Goal: Information Seeking & Learning: Learn about a topic

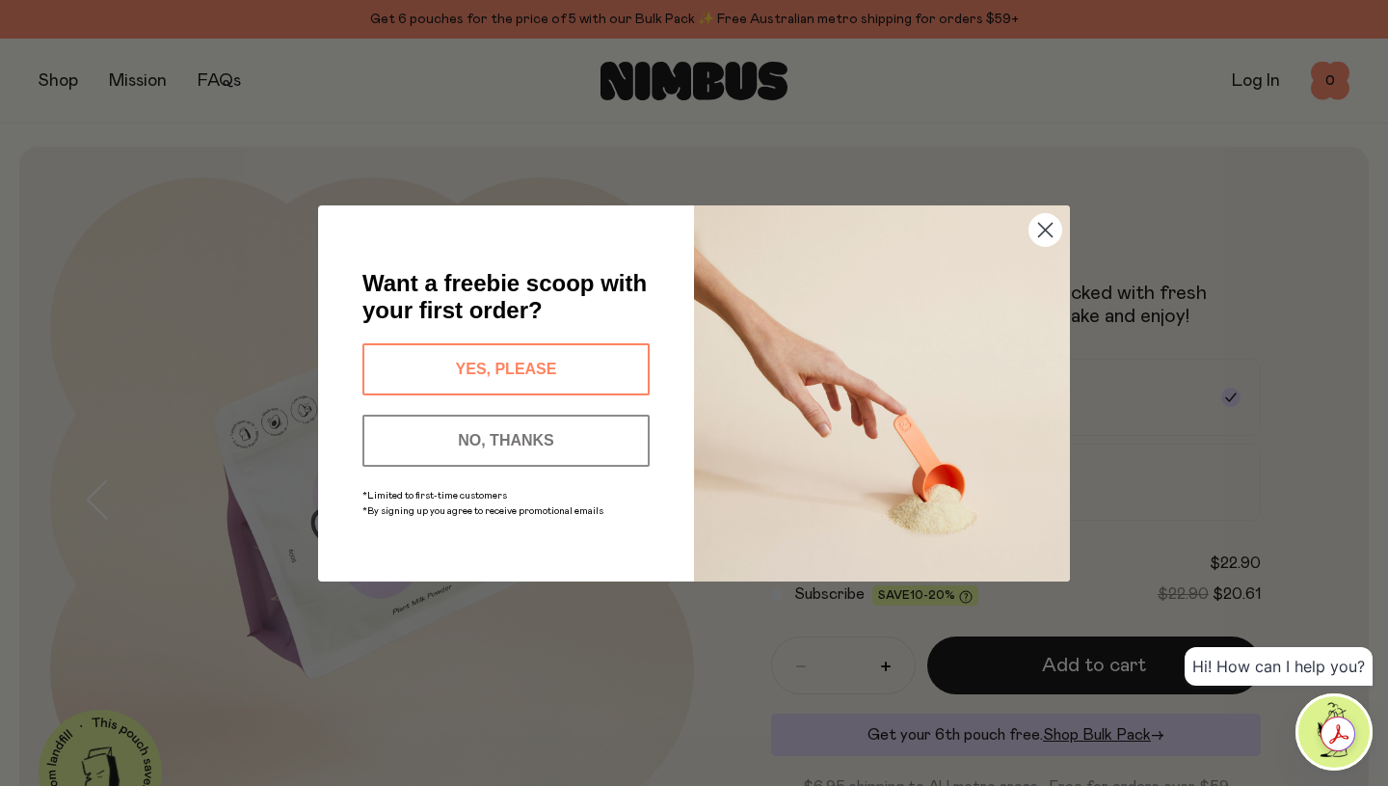
click at [1044, 227] on icon "Close dialog" at bounding box center [1045, 229] width 13 height 13
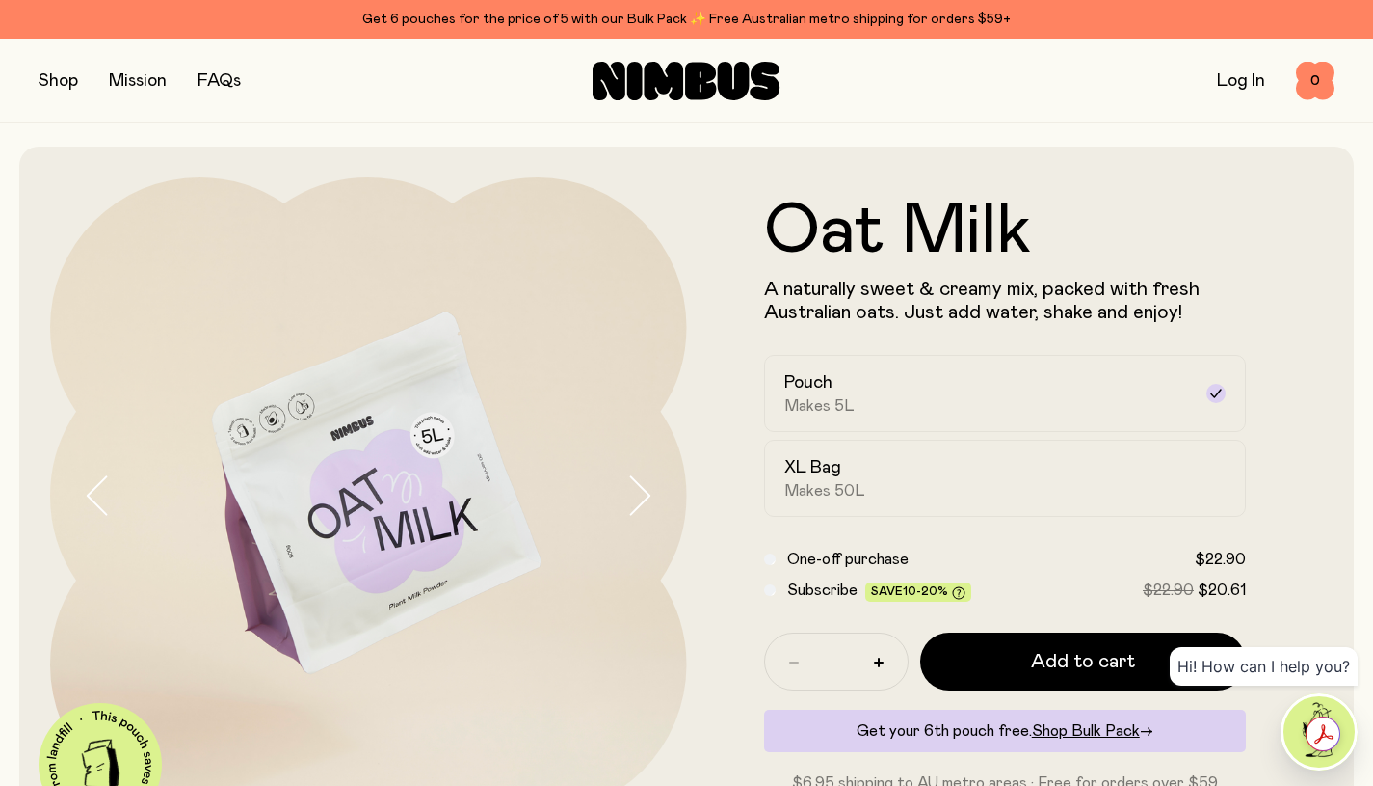
click at [63, 85] on button "button" at bounding box center [59, 80] width 40 height 27
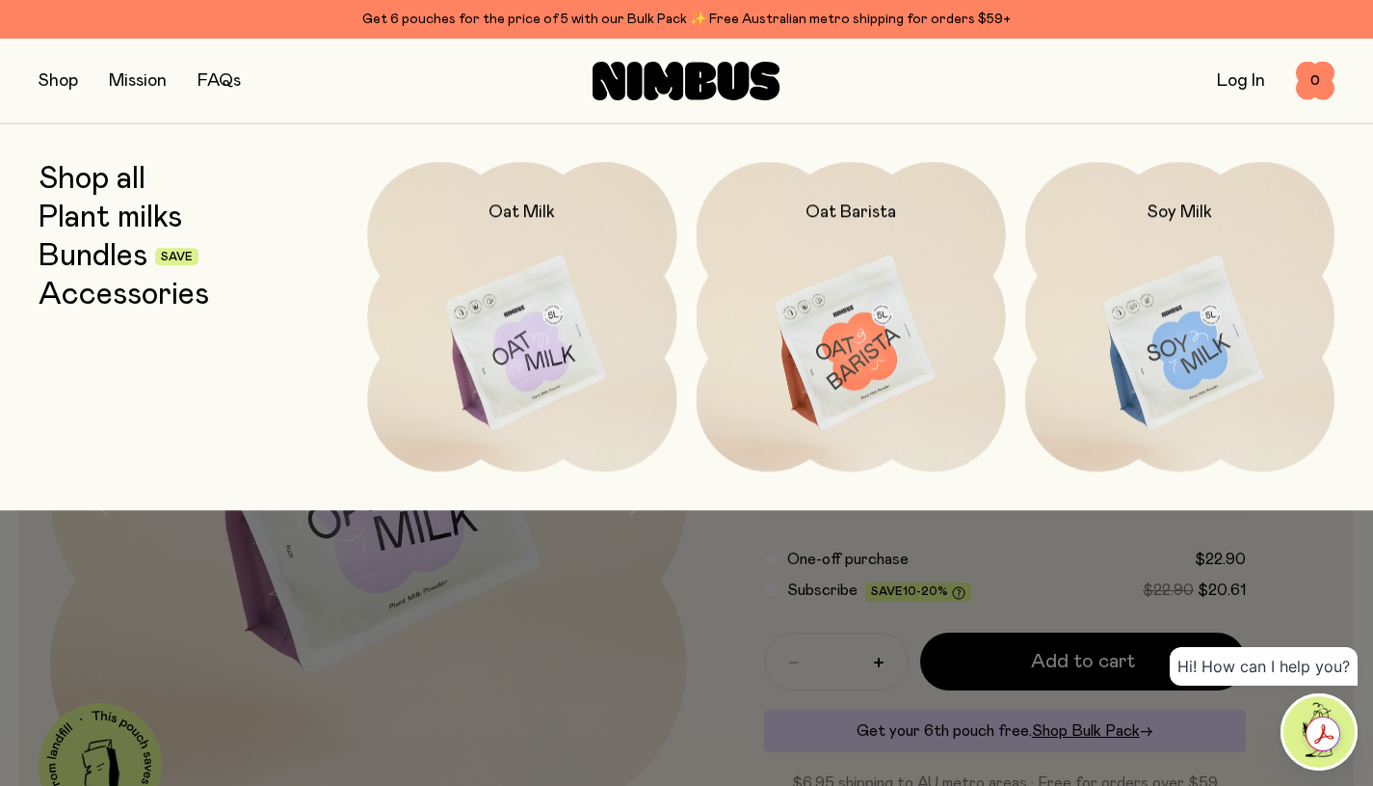
click at [117, 221] on link "Plant milks" at bounding box center [111, 217] width 144 height 35
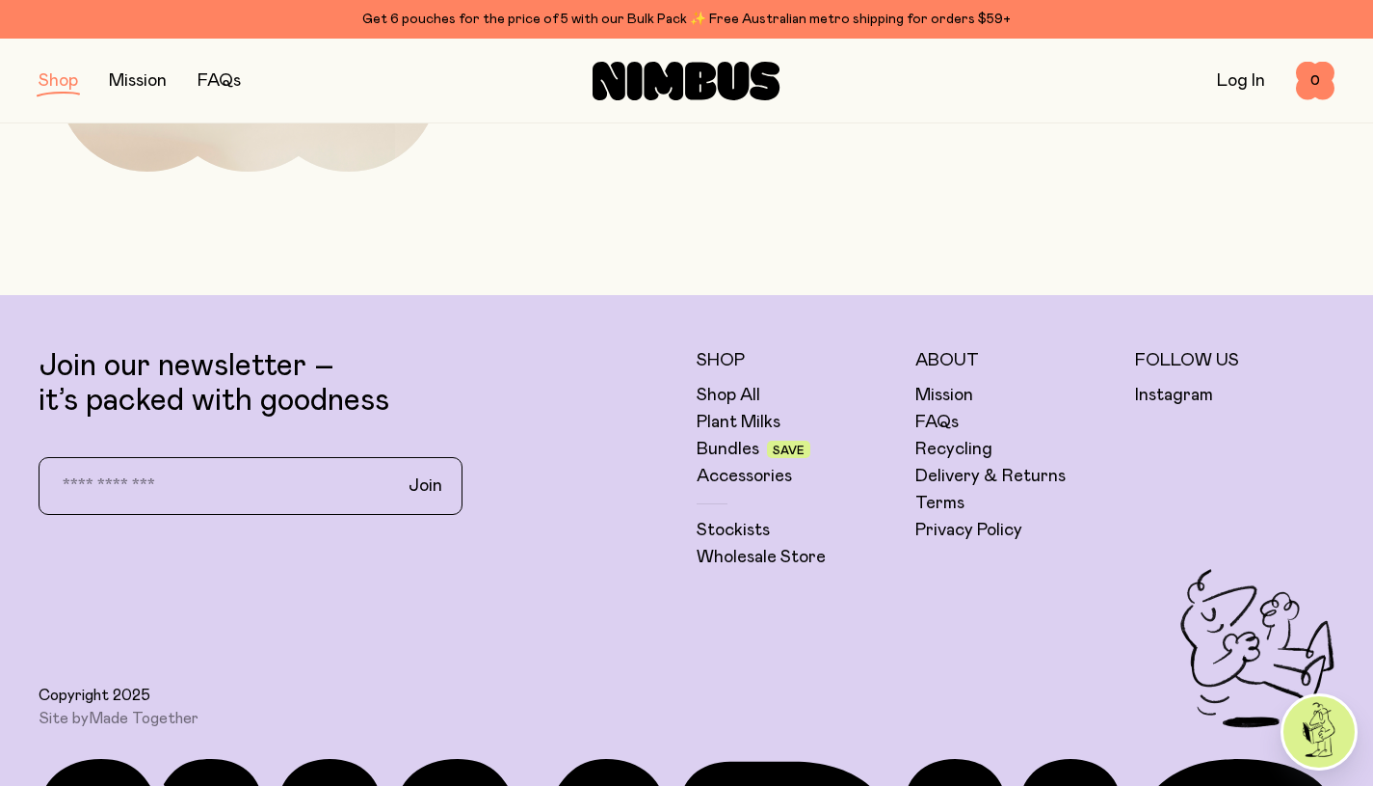
scroll to position [926, 0]
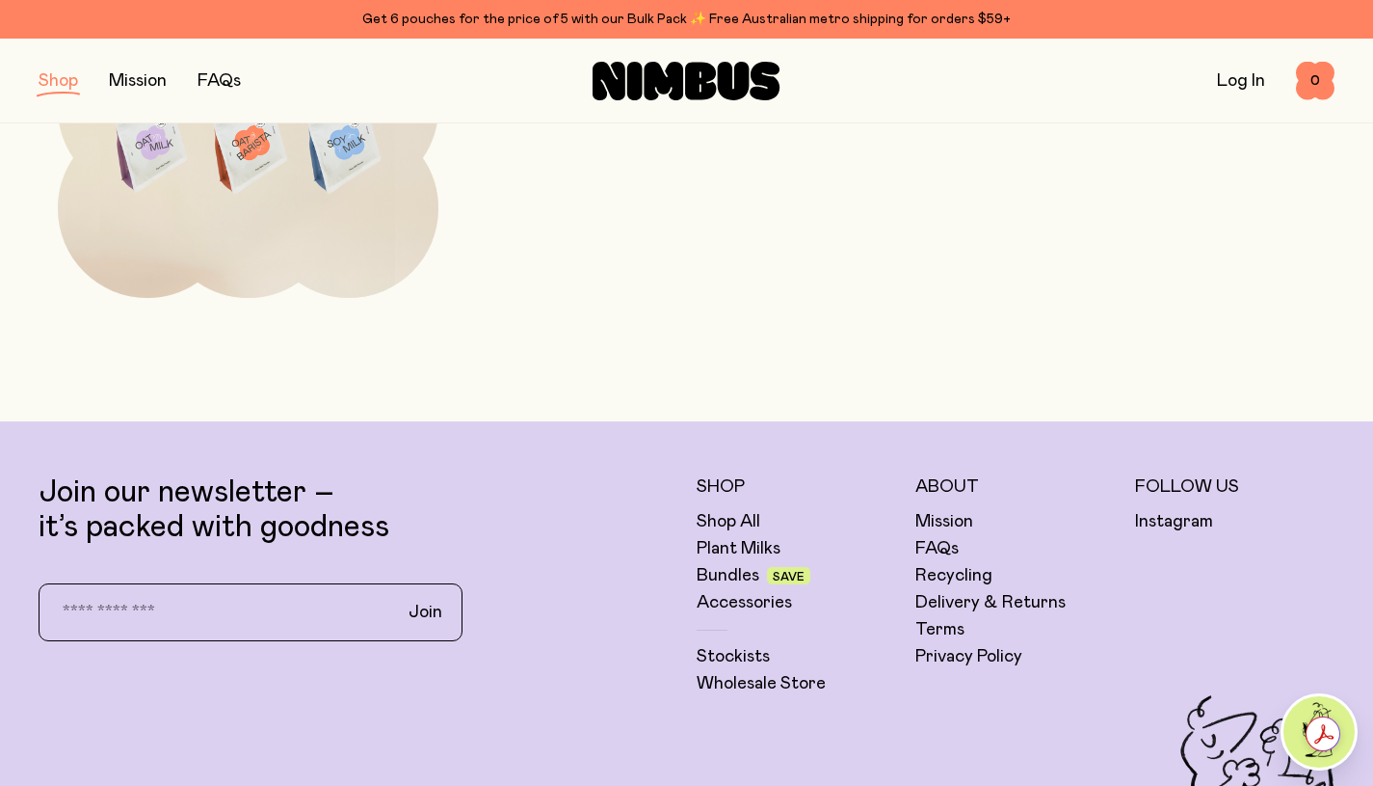
click at [952, 522] on link "Mission" at bounding box center [945, 521] width 58 height 23
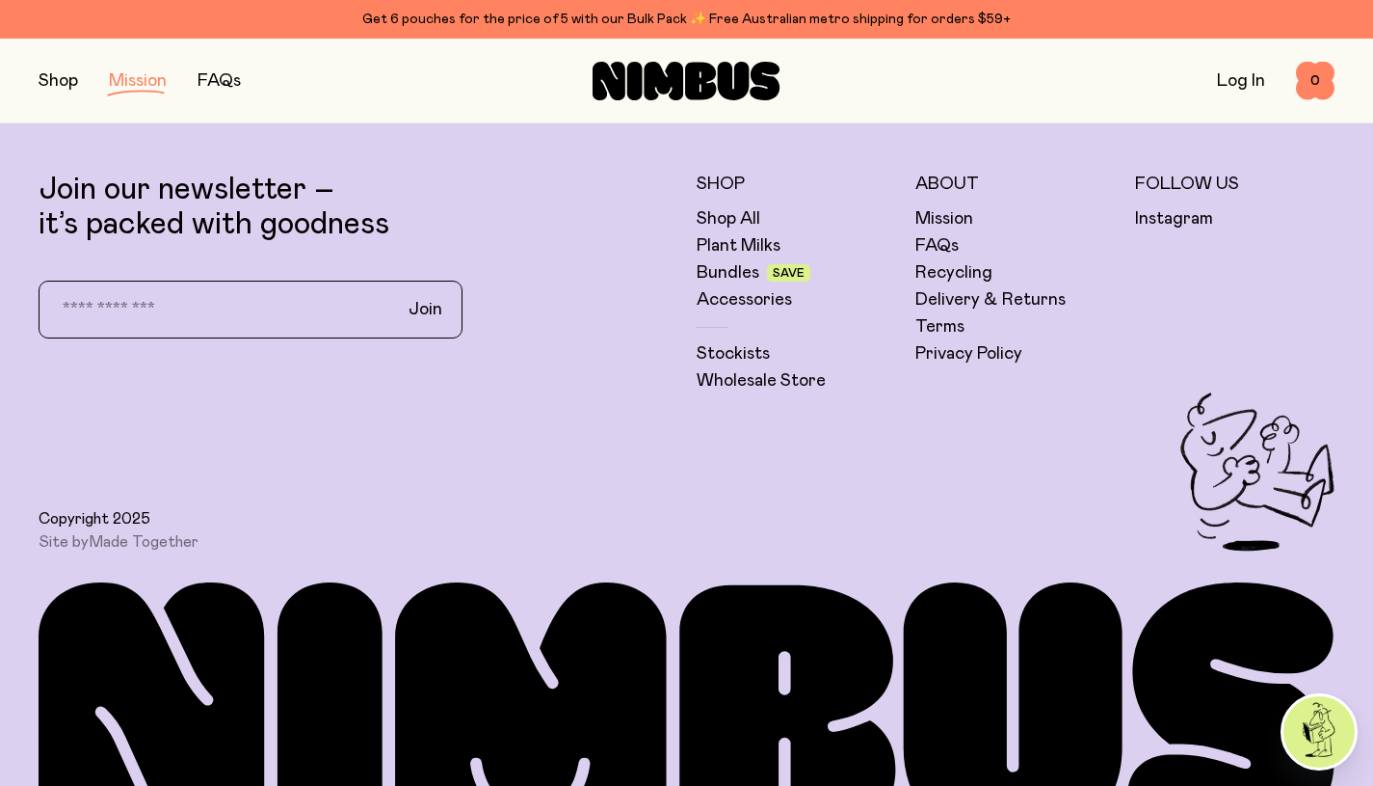
scroll to position [3759, 0]
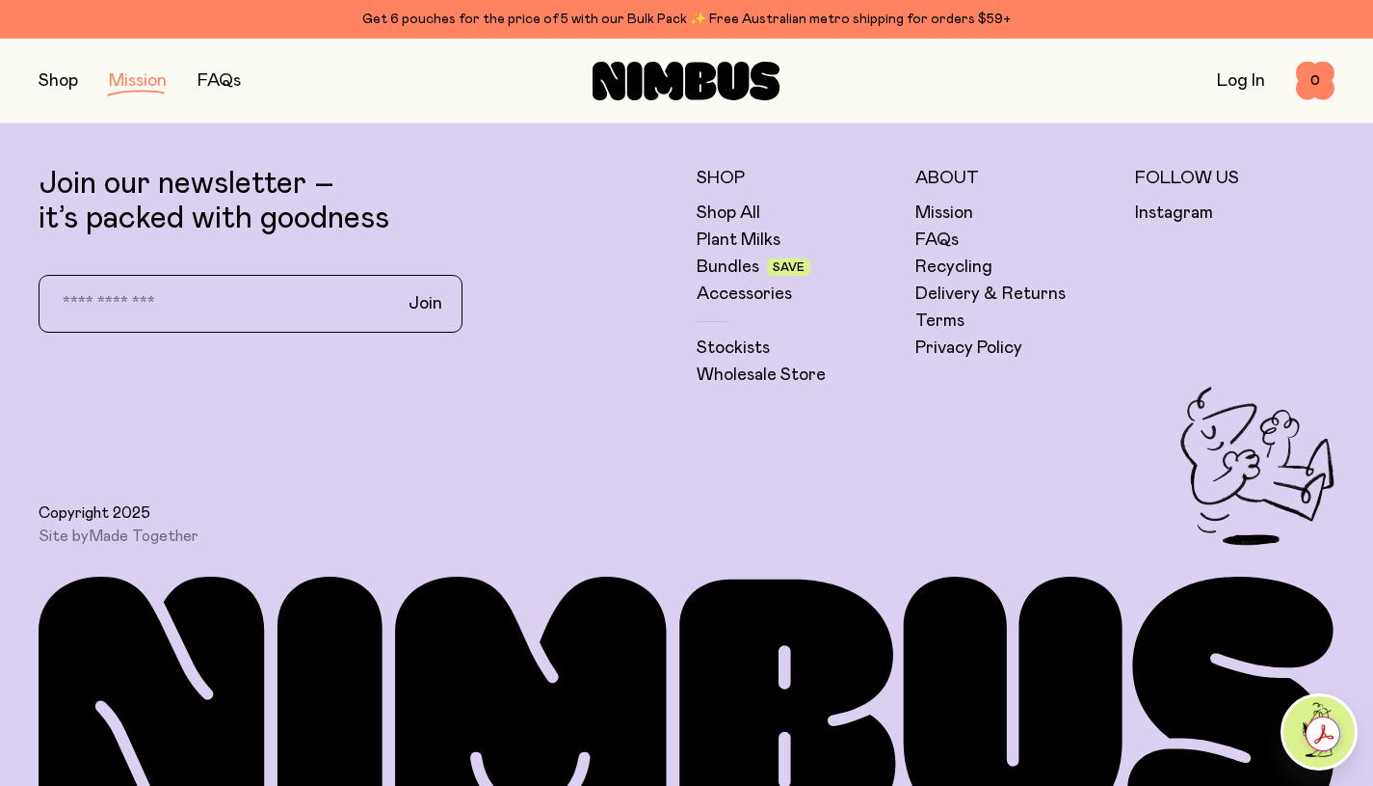
click at [946, 238] on link "FAQs" at bounding box center [937, 239] width 43 height 23
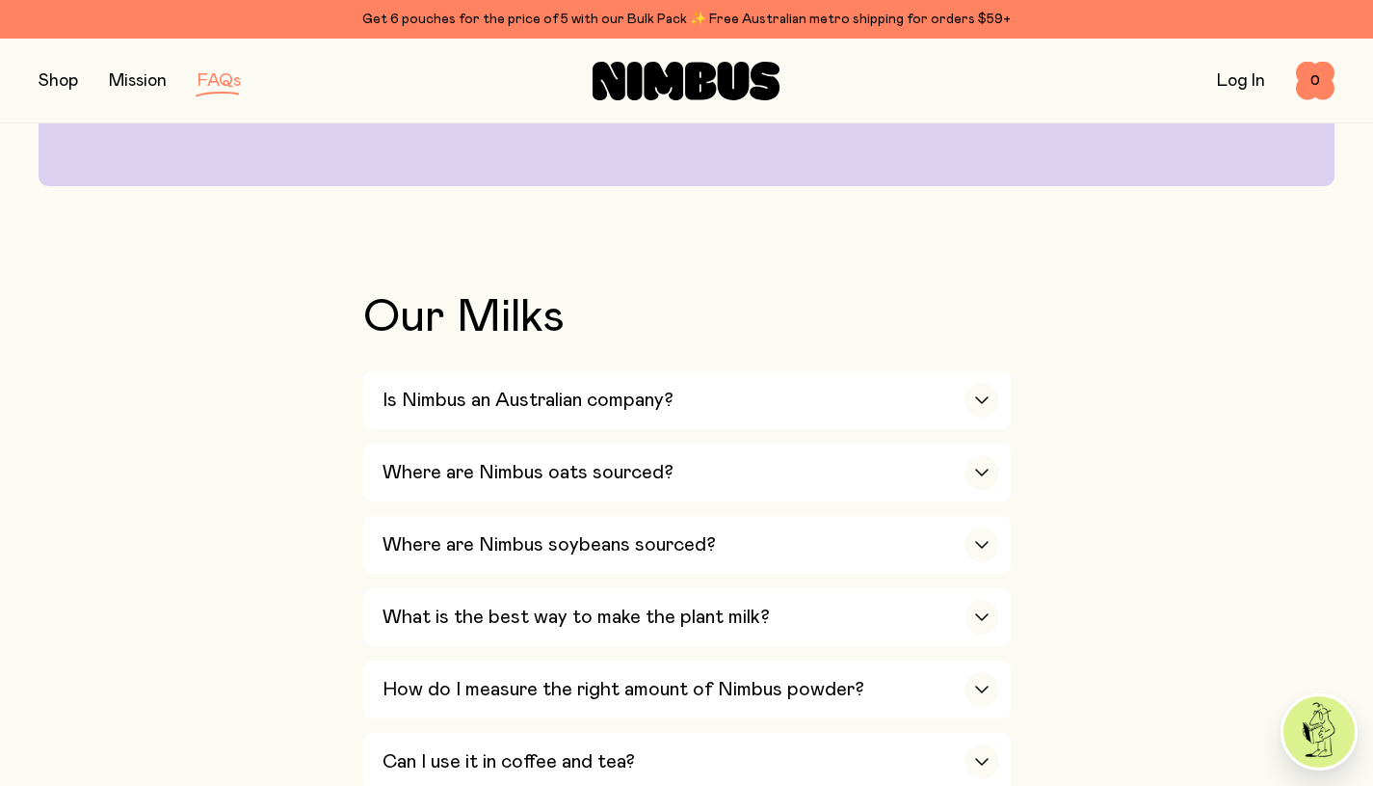
scroll to position [289, 0]
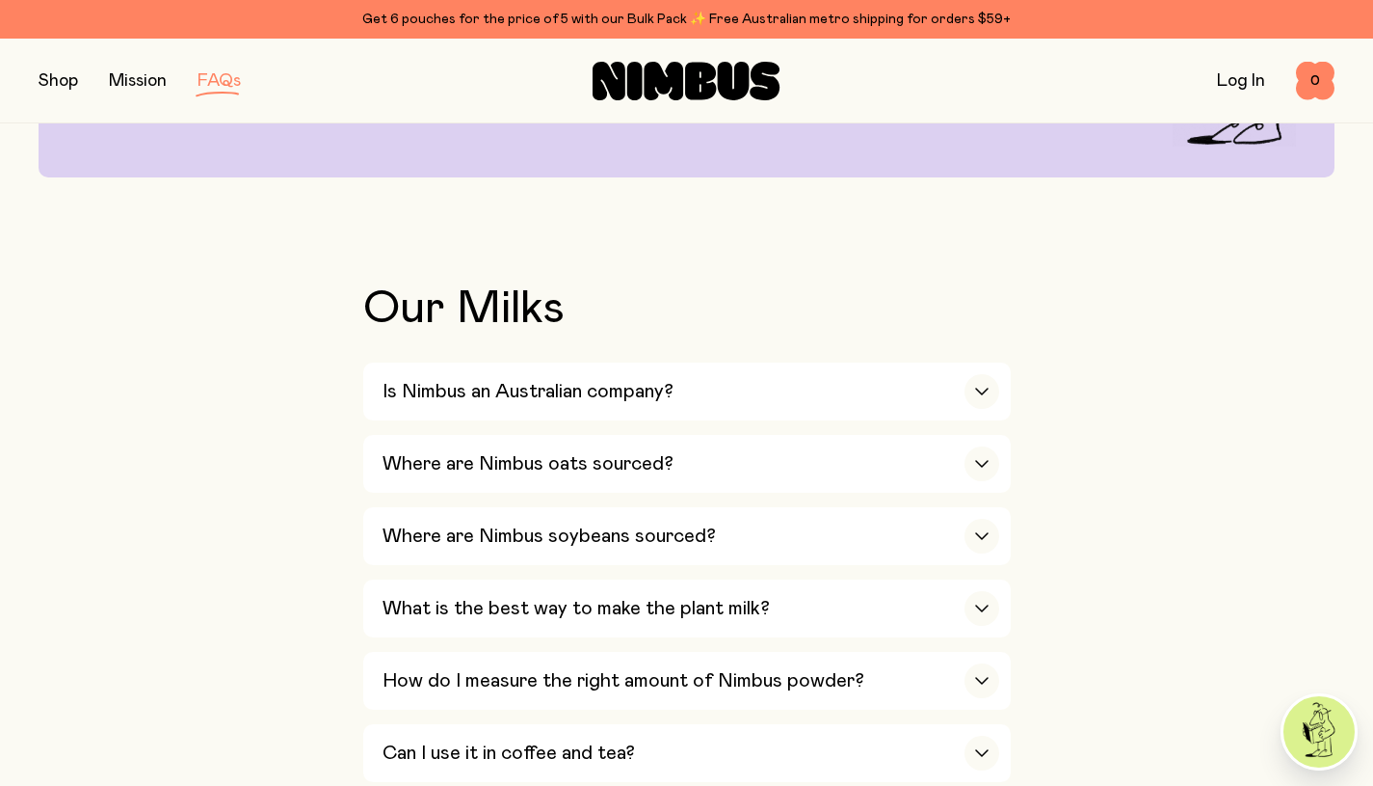
click at [985, 395] on div "button" at bounding box center [982, 391] width 35 height 35
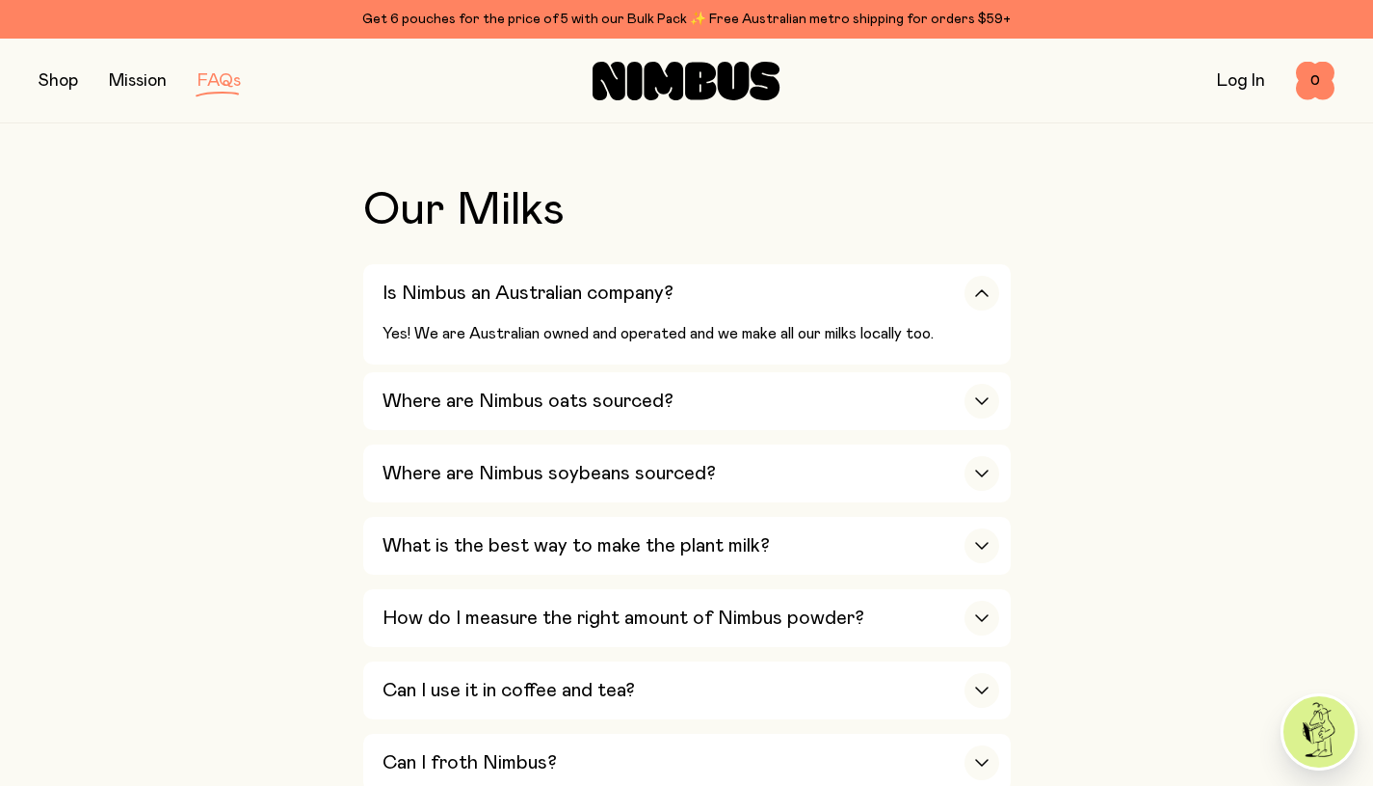
scroll to position [482, 0]
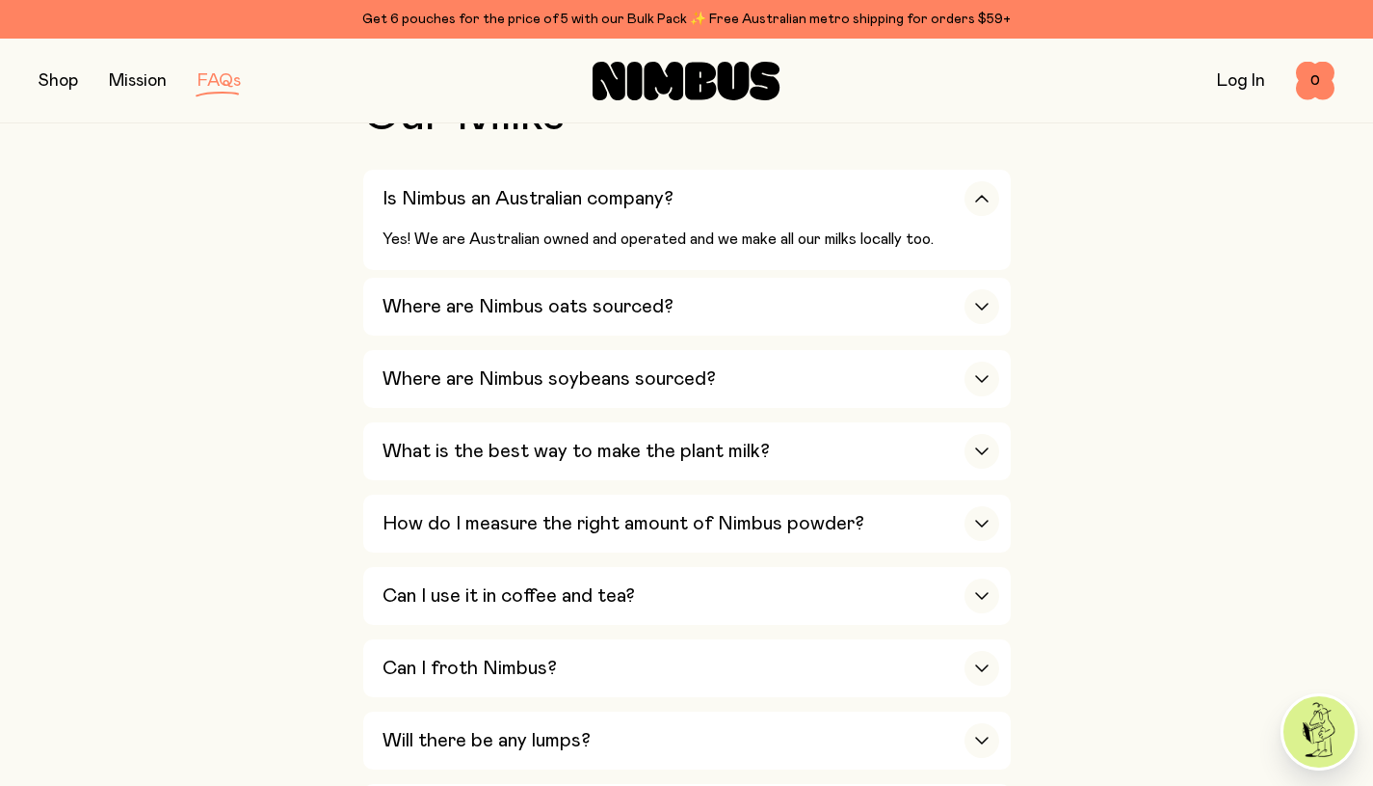
click at [981, 305] on icon "button" at bounding box center [981, 307] width 15 height 8
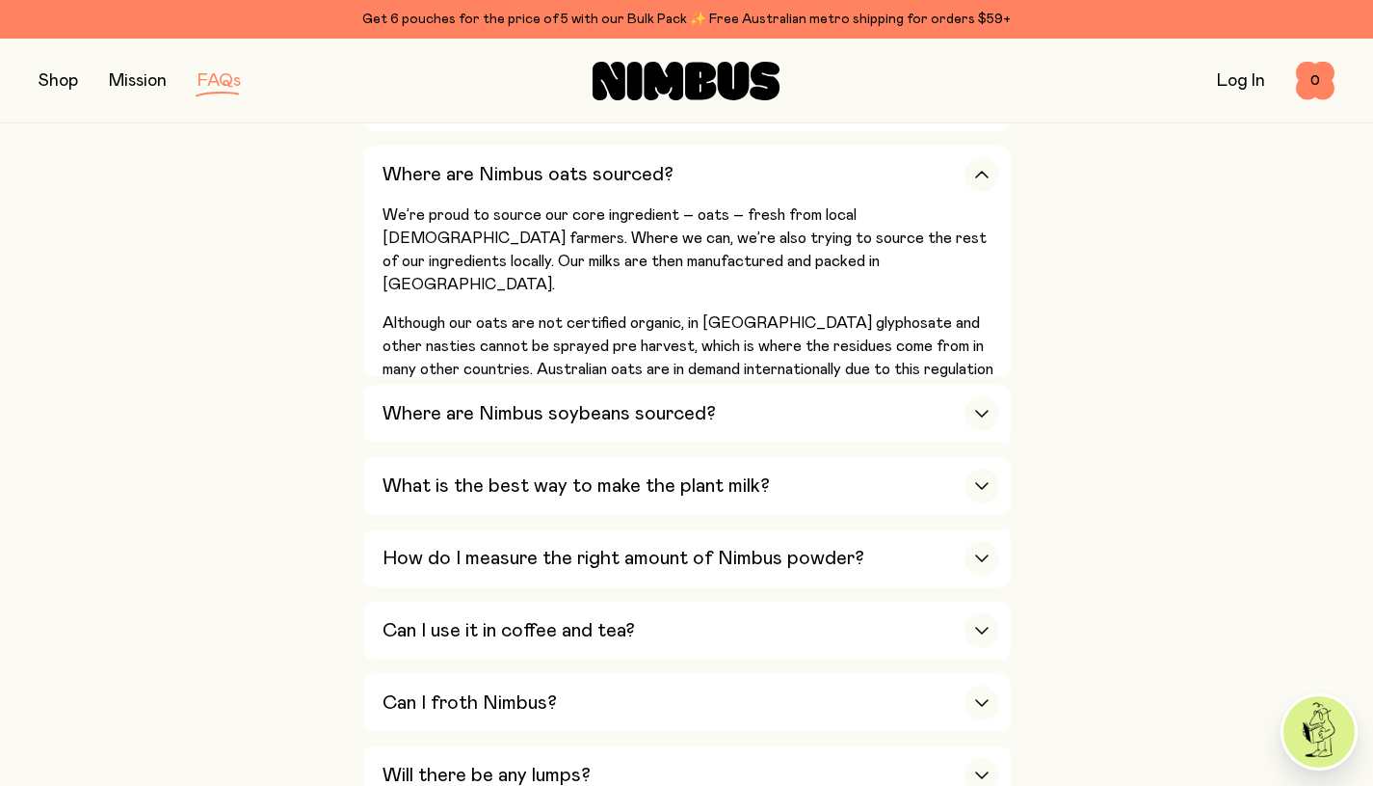
scroll to position [675, 0]
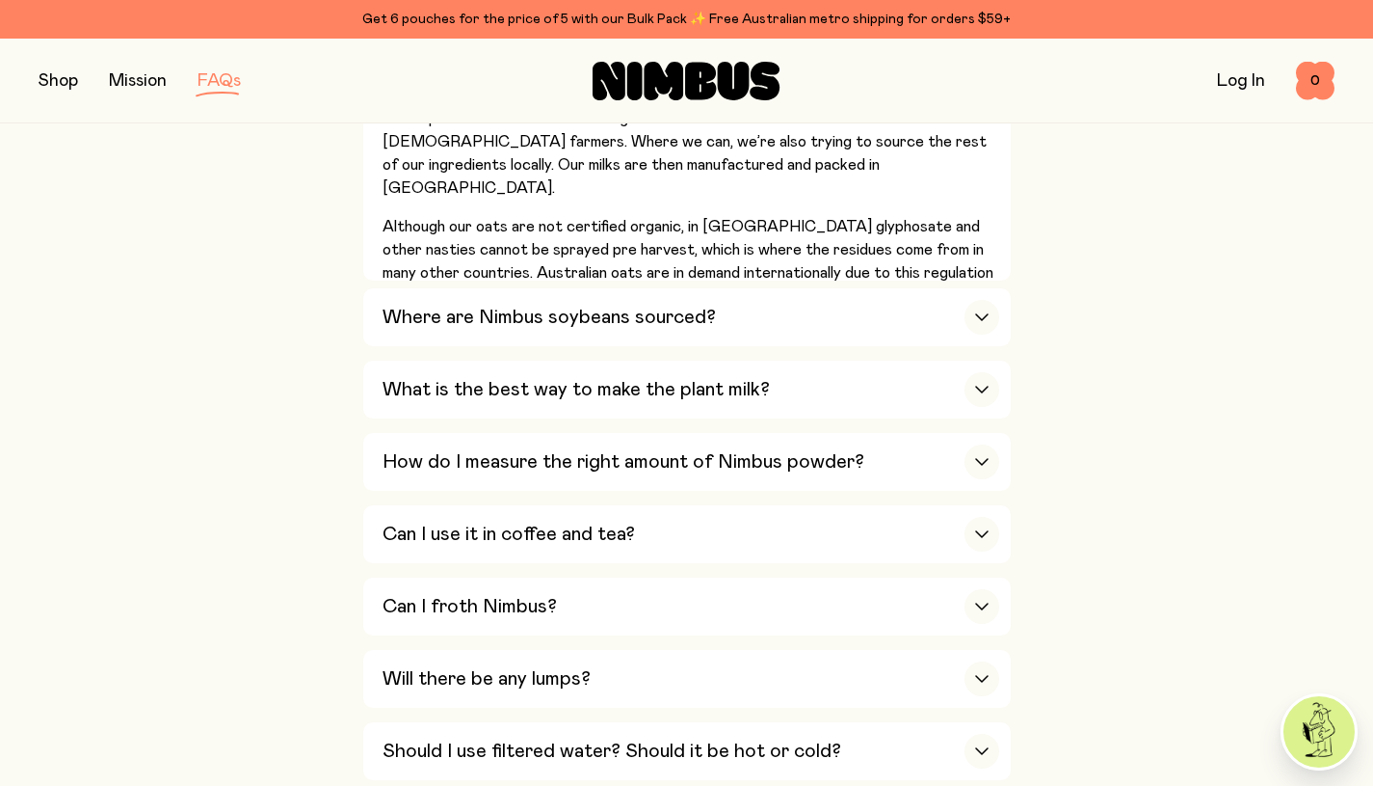
click at [989, 322] on div "button" at bounding box center [982, 317] width 35 height 35
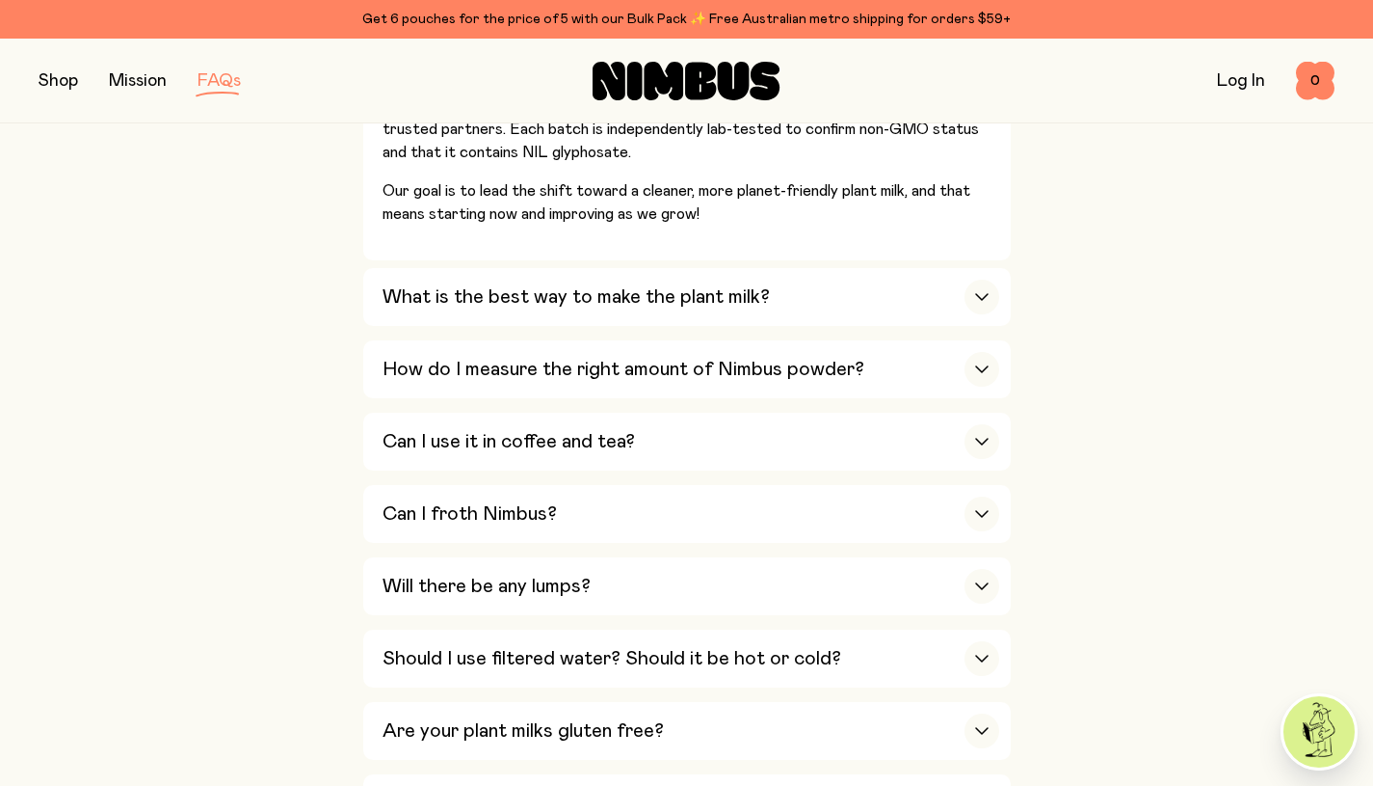
scroll to position [964, 0]
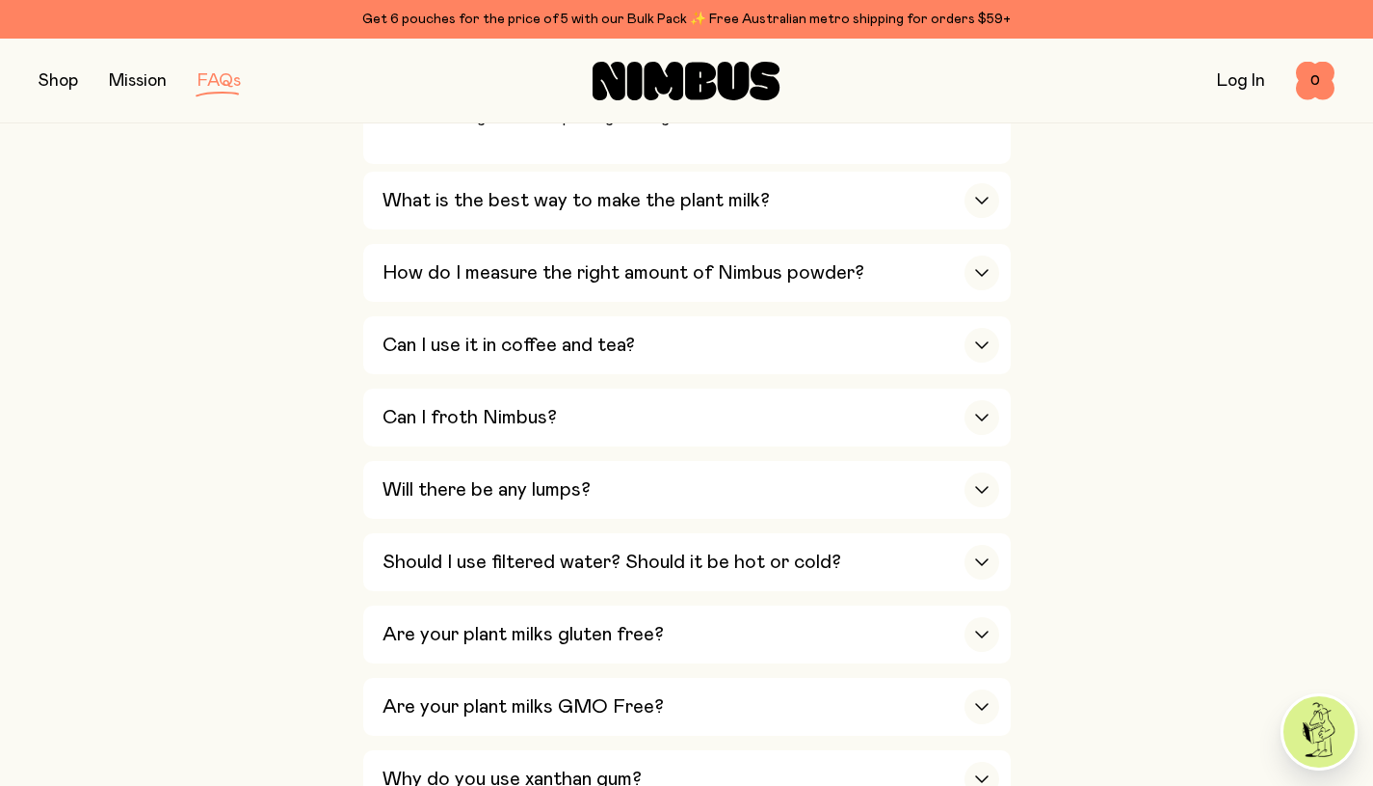
click at [979, 199] on icon "button" at bounding box center [982, 201] width 12 height 6
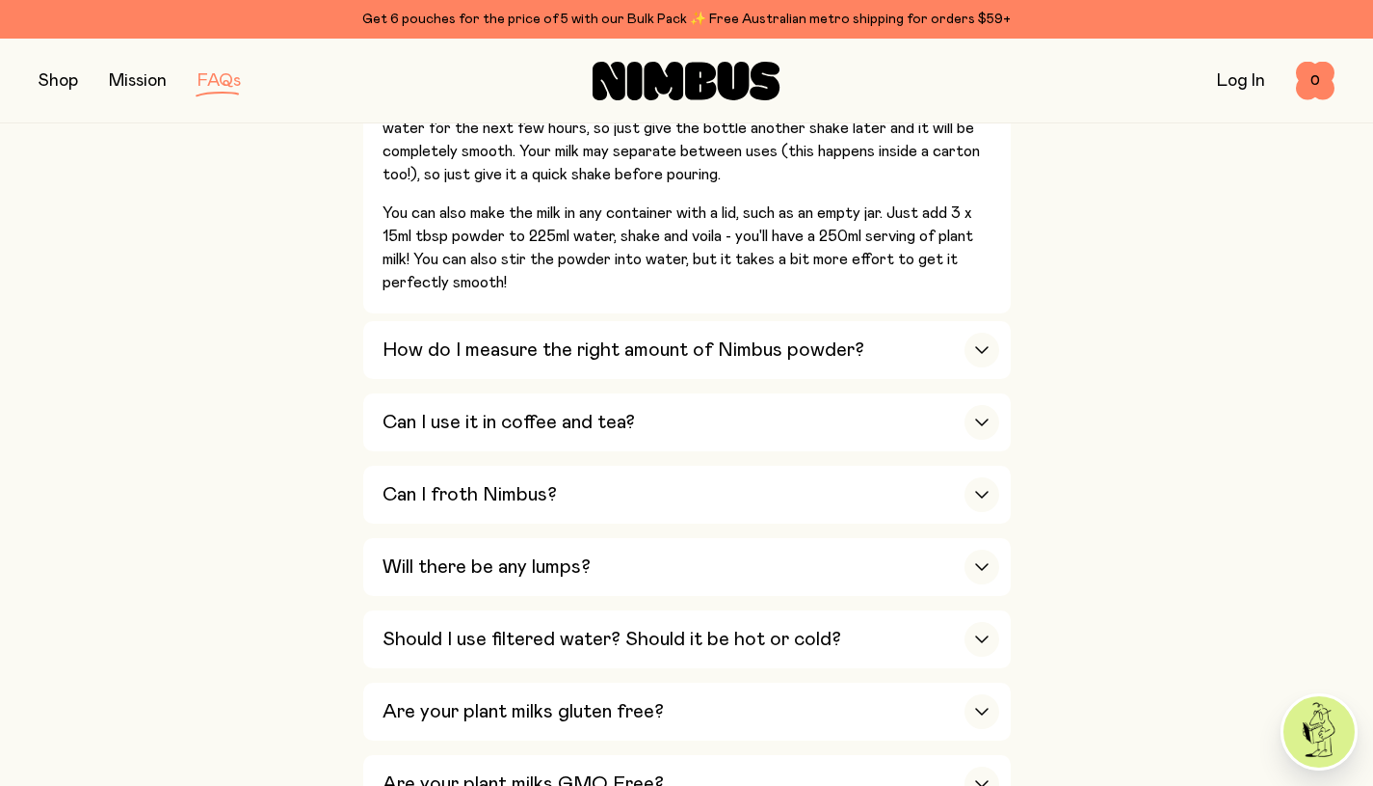
scroll to position [1060, 0]
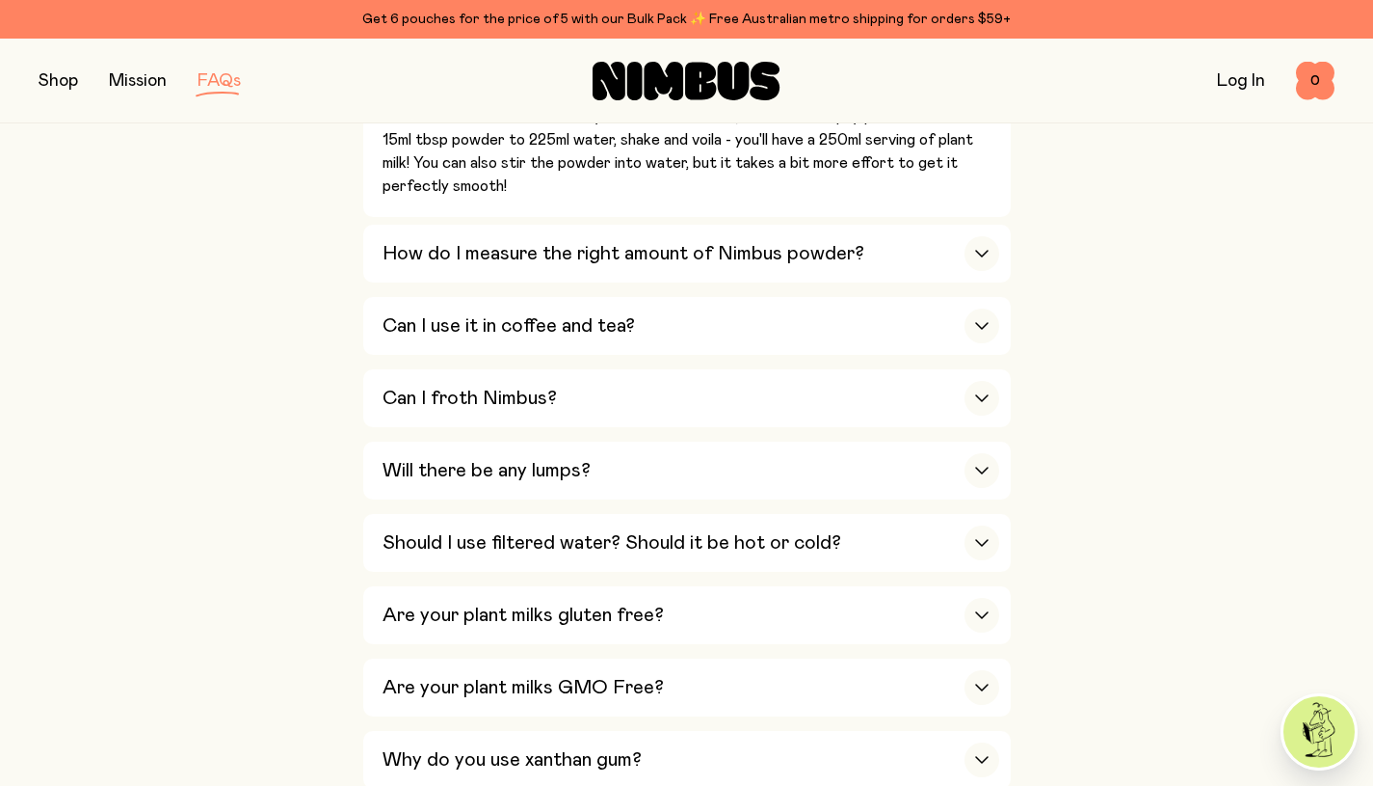
click at [971, 322] on div "button" at bounding box center [982, 325] width 35 height 35
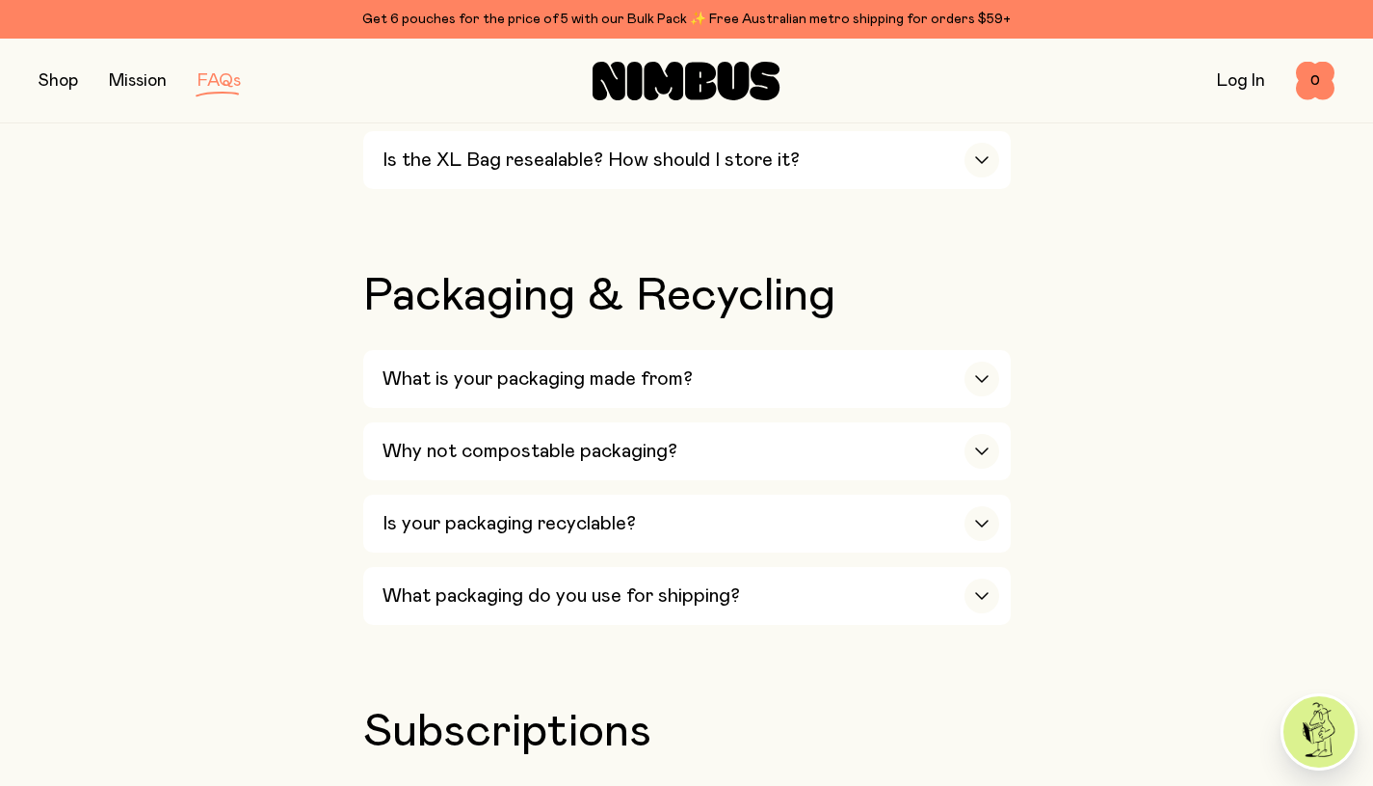
scroll to position [2120, 0]
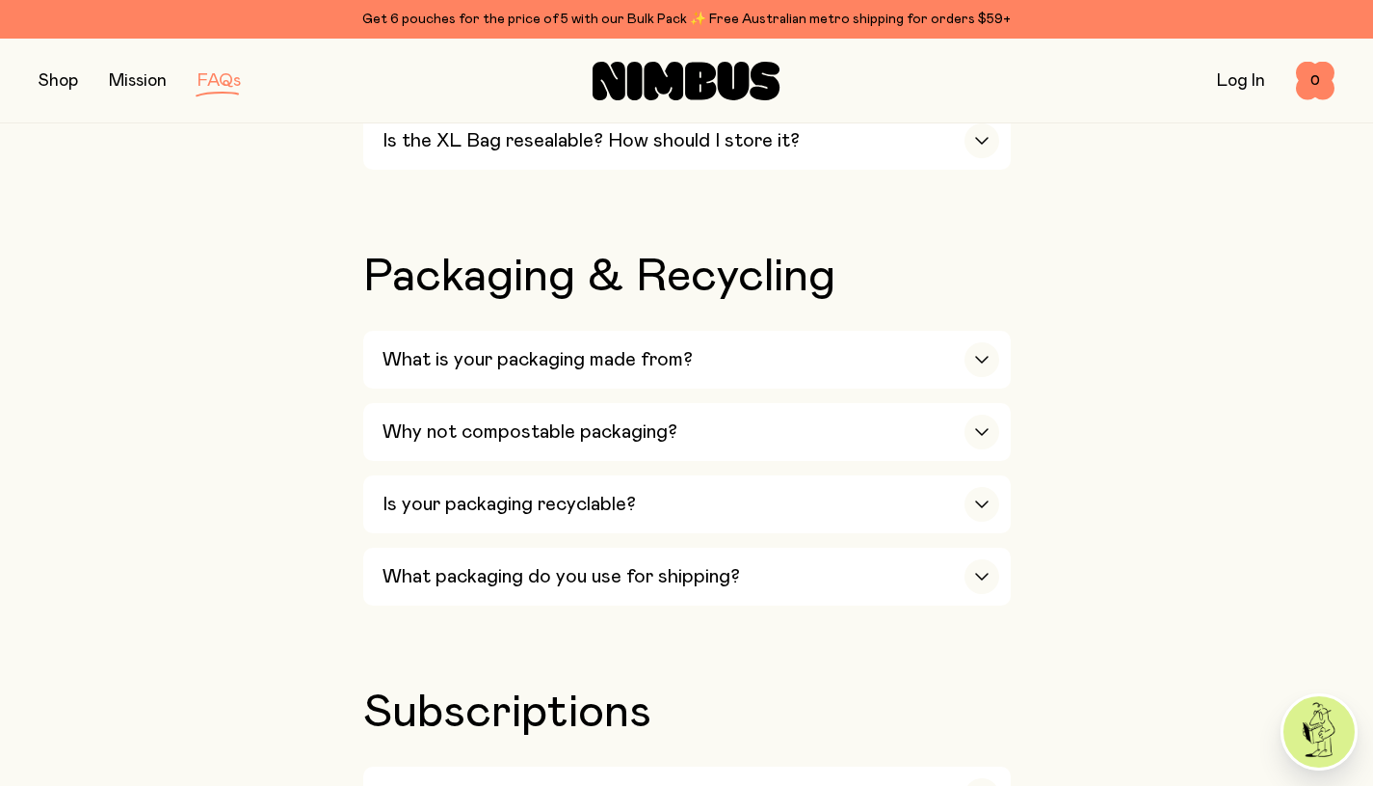
click at [982, 429] on icon "button" at bounding box center [982, 432] width 12 height 6
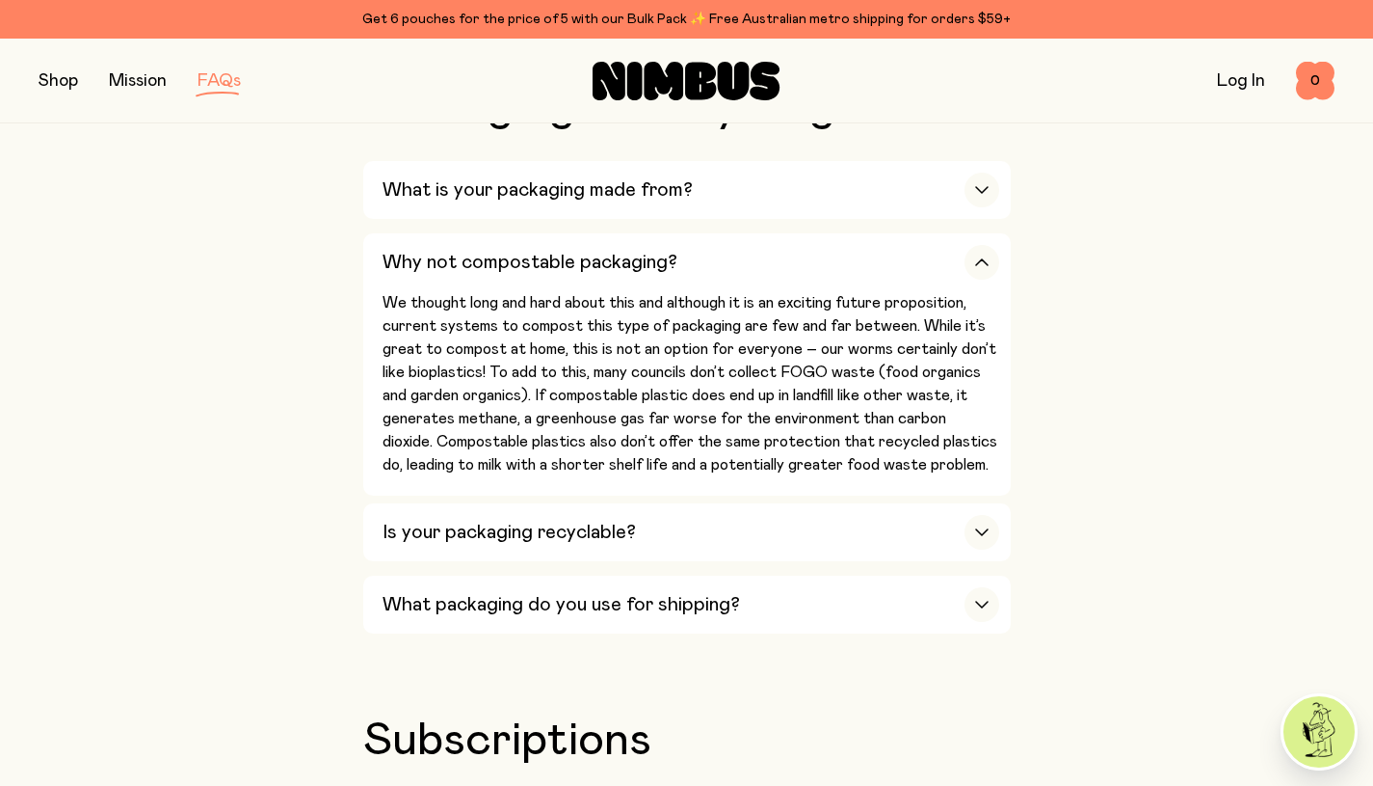
scroll to position [2313, 0]
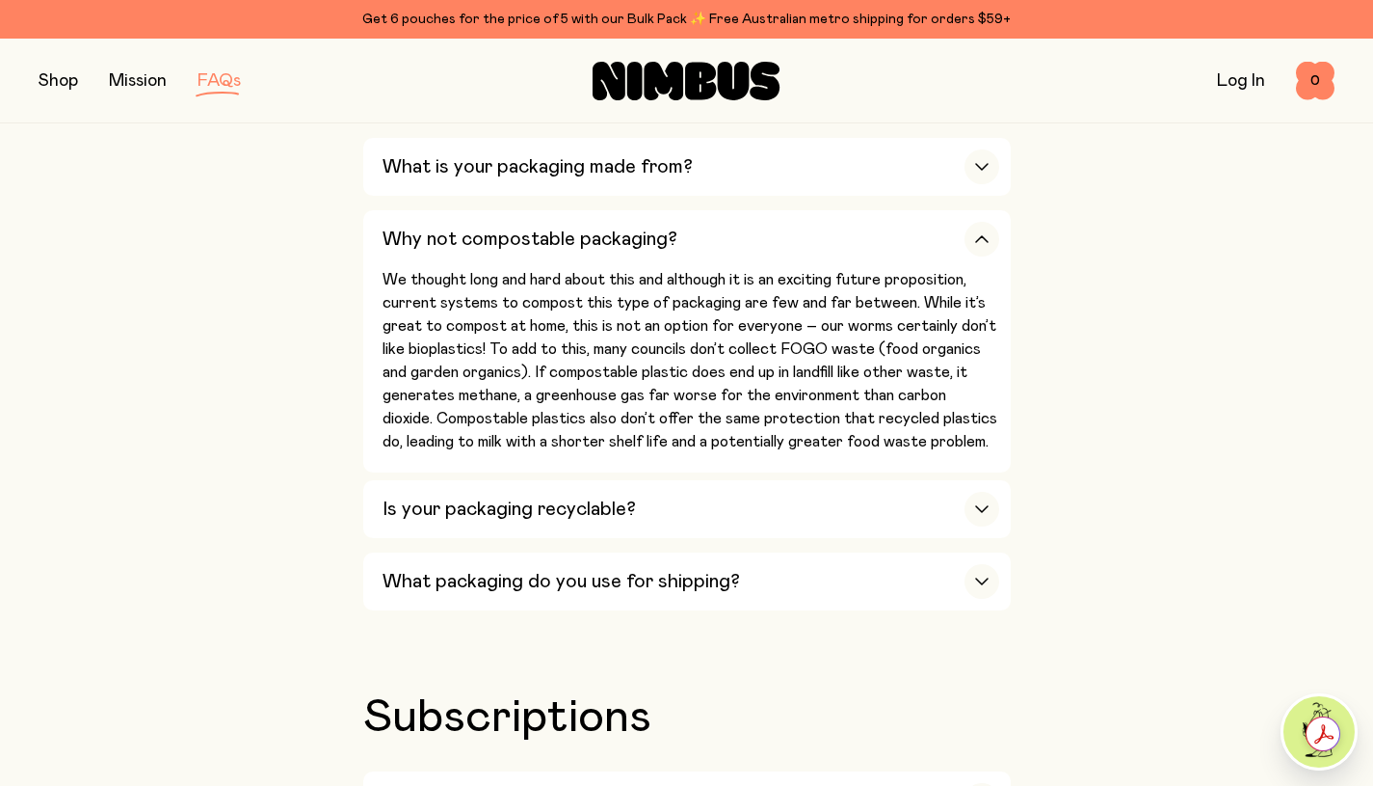
click at [986, 505] on icon "button" at bounding box center [981, 509] width 15 height 8
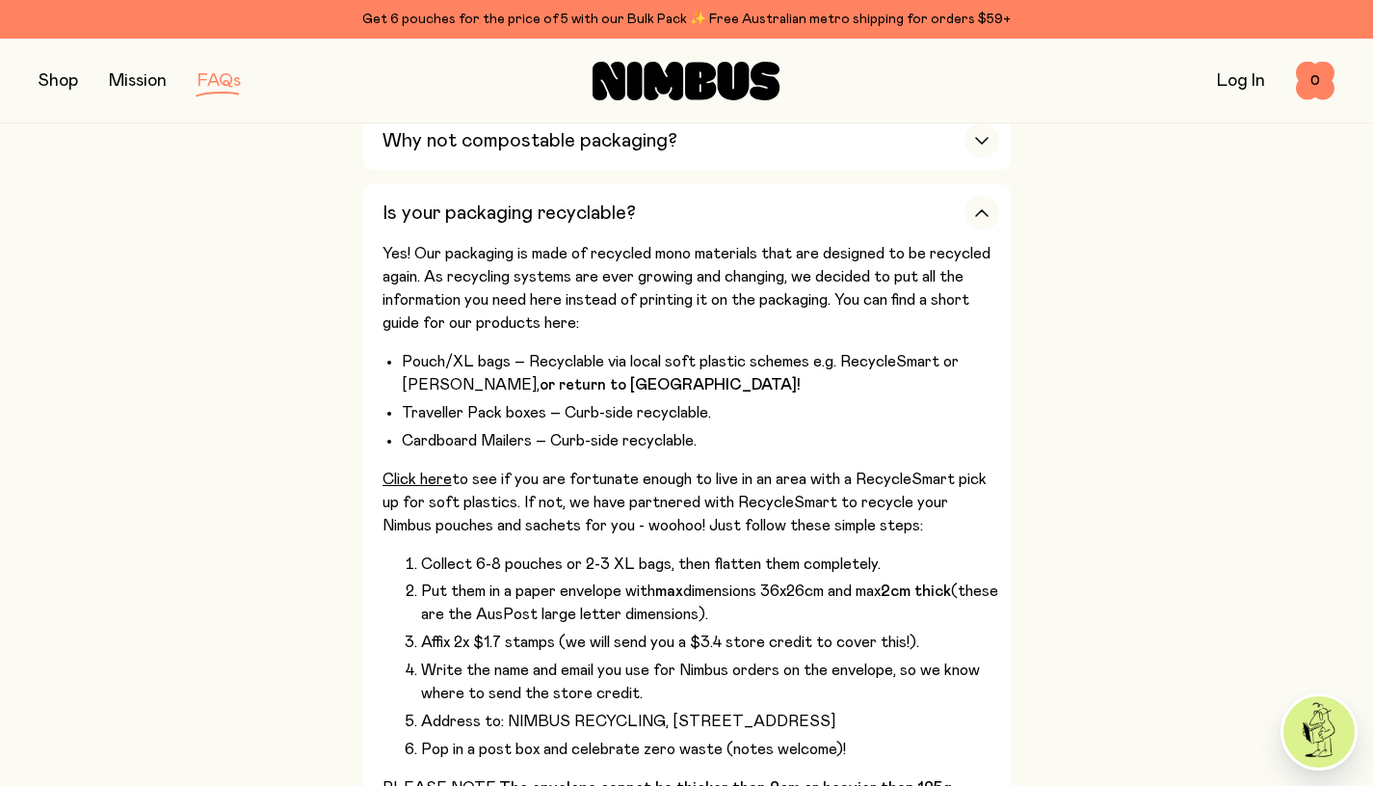
scroll to position [2506, 0]
